Goal: Information Seeking & Learning: Learn about a topic

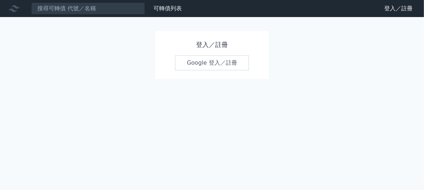
click at [192, 68] on link "Google 登入／註冊" at bounding box center [212, 62] width 74 height 15
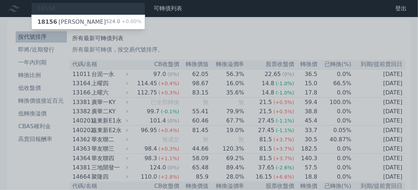
type input "18156"
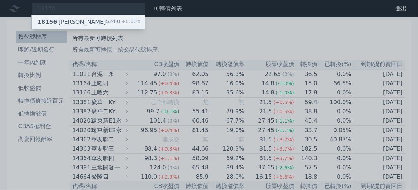
click at [54, 22] on div "18156 [PERSON_NAME]" at bounding box center [71, 22] width 69 height 9
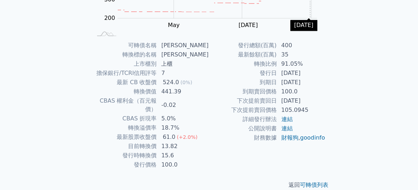
scroll to position [139, 0]
